Goal: Task Accomplishment & Management: Use online tool/utility

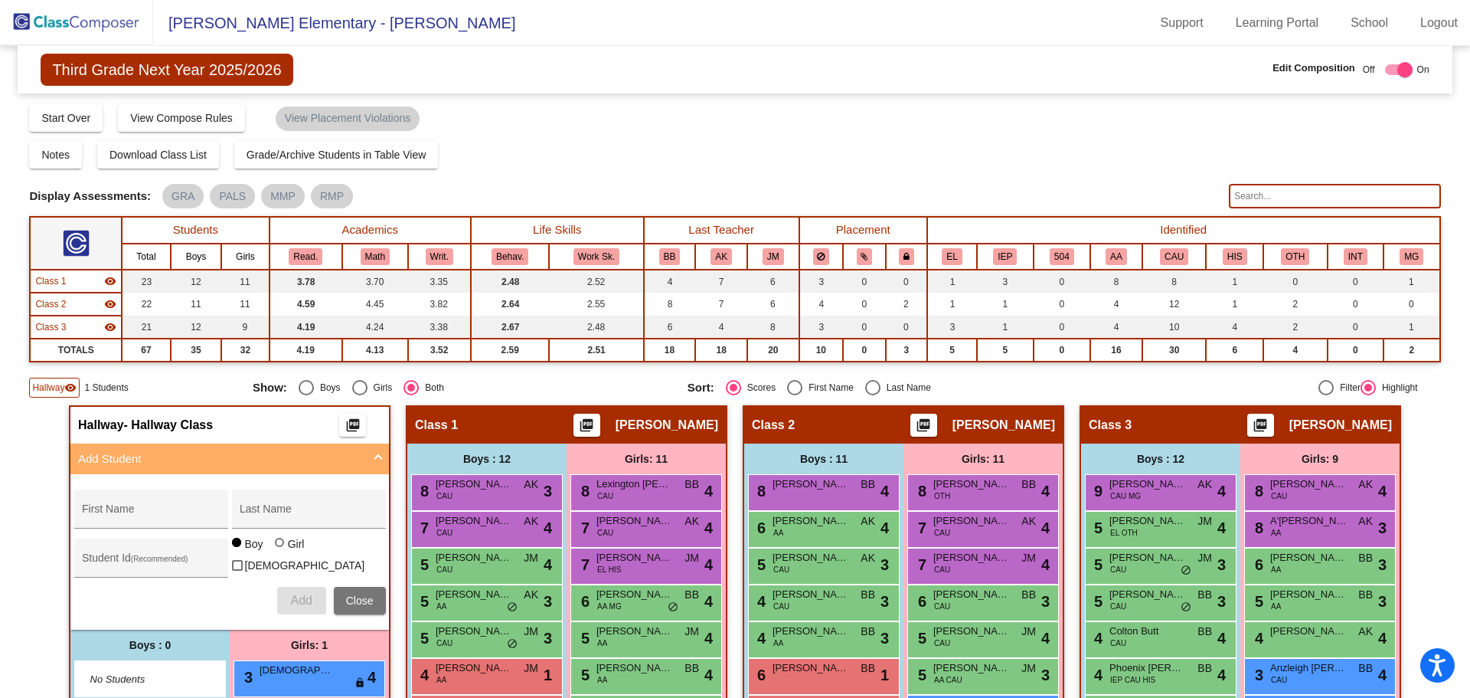
scroll to position [242, 0]
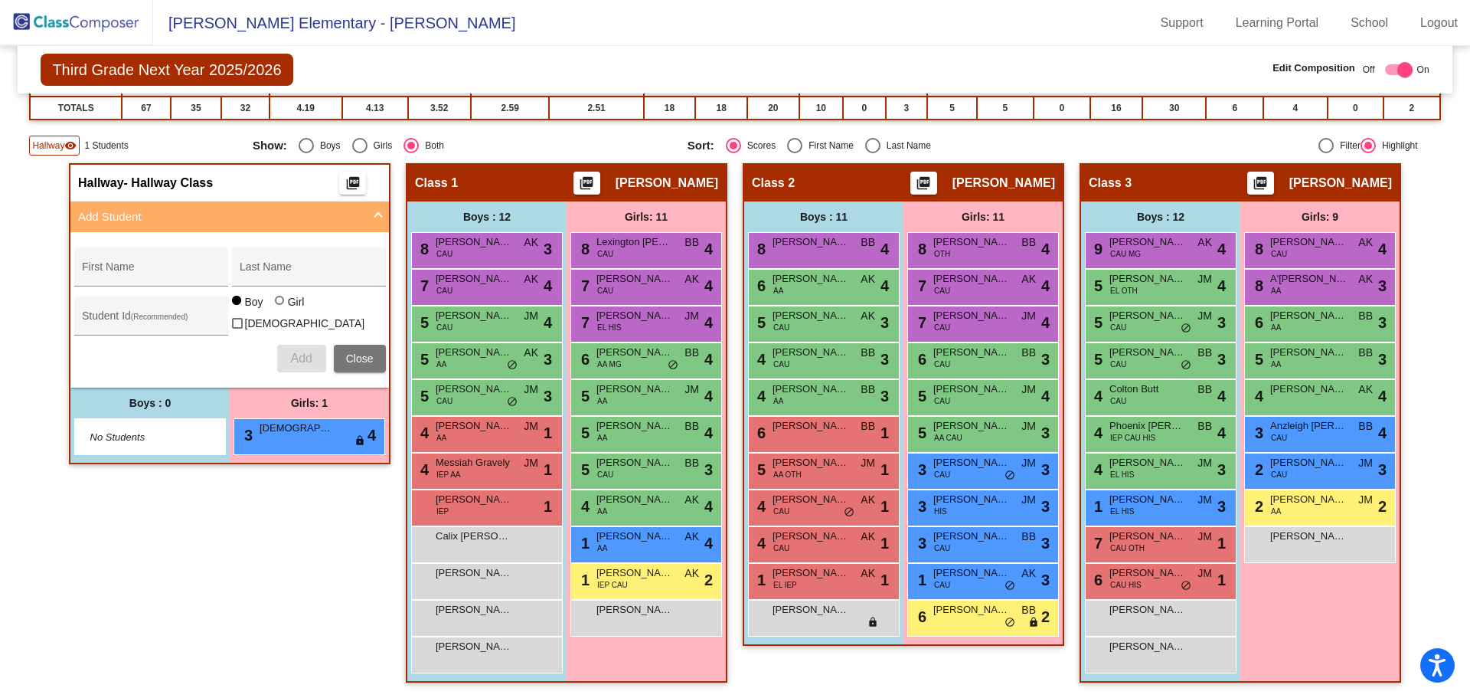
drag, startPoint x: 230, startPoint y: 484, endPoint x: 227, endPoint y: 470, distance: 14.3
click at [227, 470] on div "Hallway - Hallway Class picture_as_pdf Add Student First Name Last Name Student…" at bounding box center [230, 430] width 322 height 534
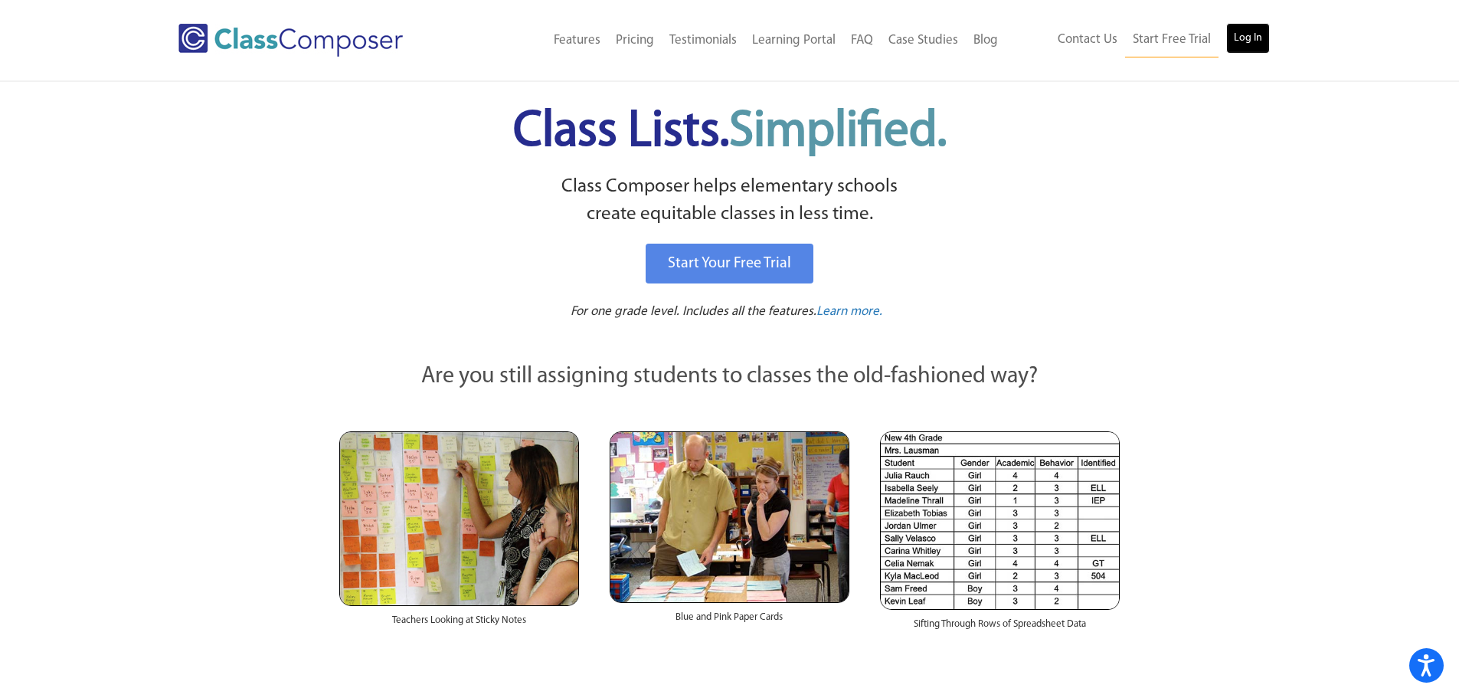
click at [1243, 38] on link "Log In" at bounding box center [1248, 38] width 44 height 31
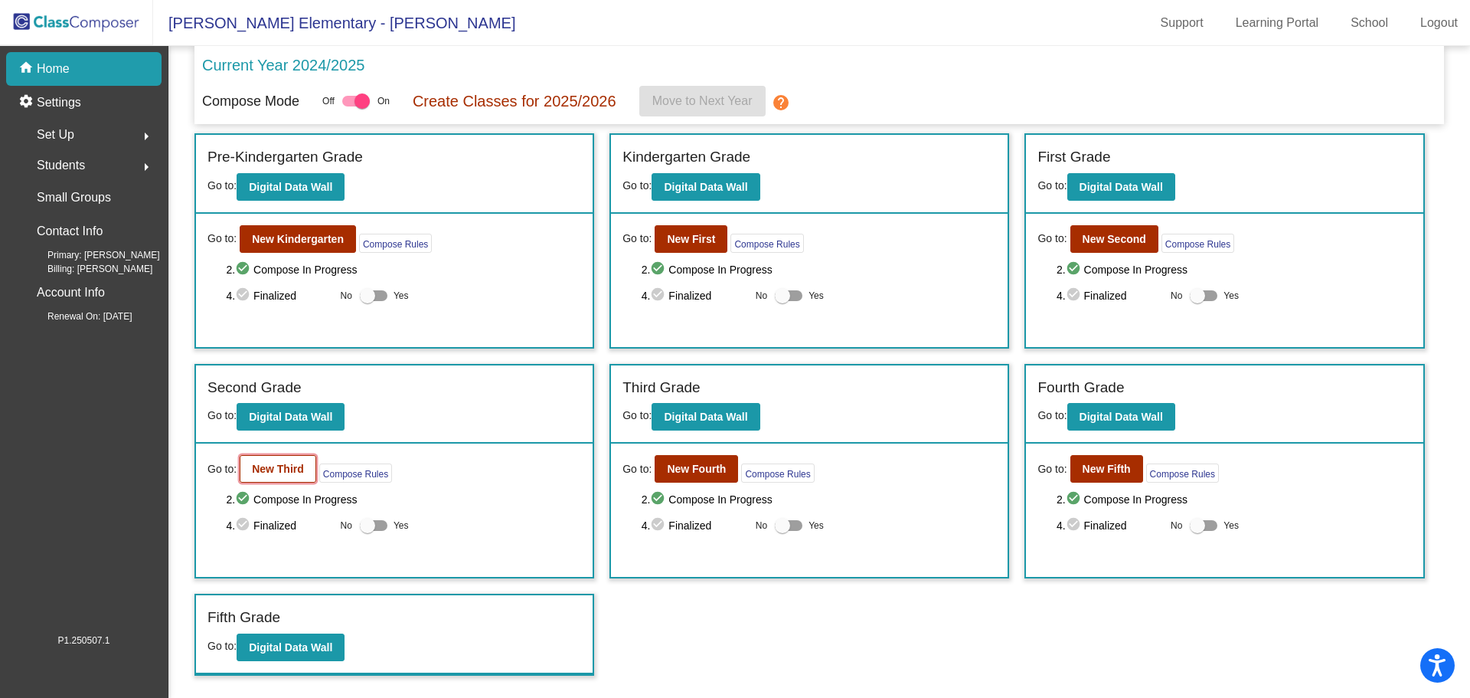
click at [290, 472] on b "New Third" at bounding box center [278, 468] width 52 height 12
